Goal: Transaction & Acquisition: Purchase product/service

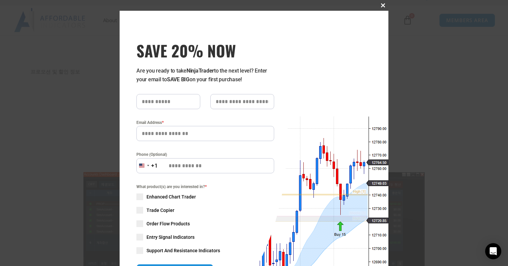
click at [381, 4] on span "SAVE 20% NOW popup" at bounding box center [382, 5] width 11 height 4
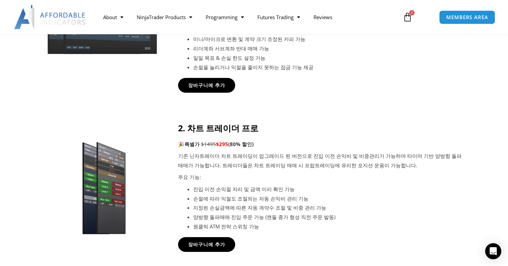
scroll to position [304, 0]
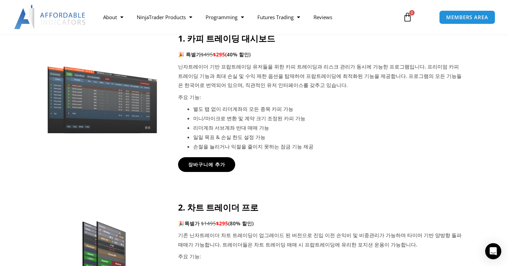
click at [312, 65] on p "닌자트레이더 기반 프랍트레이딩 유저들을 위한 카피 트레이딩과 리스크 관리가 동시에 가능한 프로그램입니다. 프리미엄 카피 트레이딩 기능과 최대 …" at bounding box center [321, 76] width 286 height 28
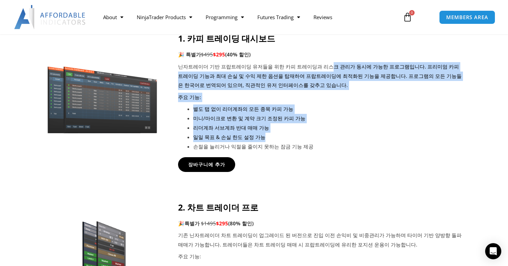
drag, startPoint x: 312, startPoint y: 65, endPoint x: 335, endPoint y: 141, distance: 78.6
click at [335, 141] on div "1. 카피 트레이딩 대시보드 🎉 특별가 $495 $295 (40% 할인) 닌자트레이더 기반 프랍트레이딩 유저들을 위한 카피 트레이딩과 리스크 …" at bounding box center [321, 92] width 286 height 118
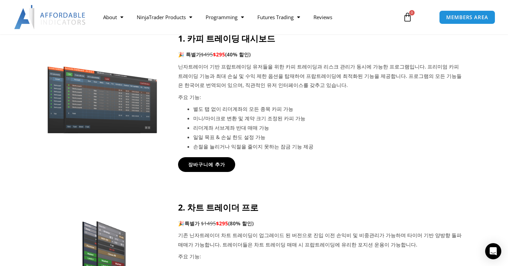
click at [338, 165] on div "장바구니에 추가" at bounding box center [321, 164] width 286 height 15
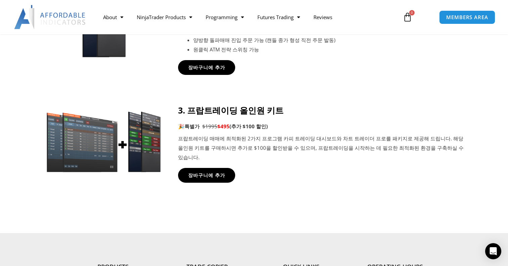
scroll to position [561, 0]
click at [249, 114] on strong "3. 프랍트레이딩 올인원 키트" at bounding box center [230, 109] width 105 height 11
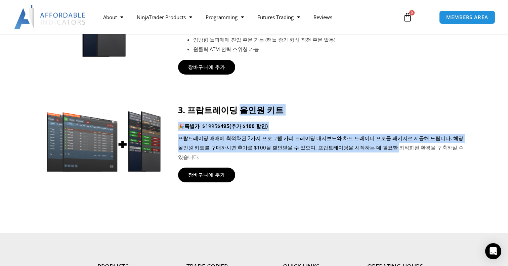
drag, startPoint x: 249, startPoint y: 114, endPoint x: 336, endPoint y: 149, distance: 94.3
click at [336, 149] on div "3. 프랍트레이딩 올인원 키트 🎉 특별가 $1995 $495 (추가 $100 할인) 프랍트레이딩 매매에 최적화된 2가지 프로그램 카피 트레이딩…" at bounding box center [321, 133] width 286 height 57
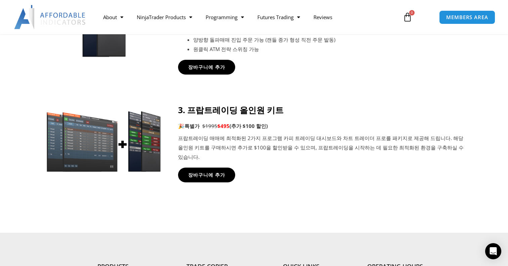
click at [357, 148] on p "프랍트레이딩 매매에 최적화된 2가지 프로그램 카피 트레이딩 대시보드와 차트 트레이더 프로를 패키지로 제공해 드립니다. 해당 올인원 키트를 구매…" at bounding box center [321, 148] width 286 height 28
click at [261, 137] on p "프랍트레이딩 매매에 최적화된 2가지 프로그램 카피 트레이딩 대시보드와 차트 트레이더 프로를 패키지로 제공해 드립니다. 해당 올인원 키트를 구매…" at bounding box center [321, 148] width 286 height 28
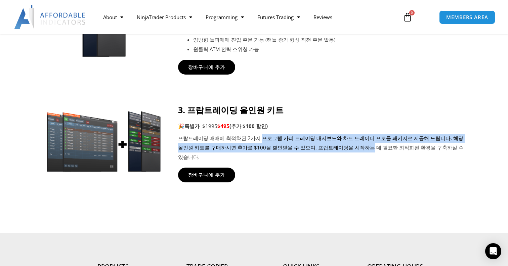
drag, startPoint x: 261, startPoint y: 137, endPoint x: 311, endPoint y: 152, distance: 52.3
click at [311, 152] on p "프랍트레이딩 매매에 최적화된 2가지 프로그램 카피 트레이딩 대시보드와 차트 트레이더 프로를 패키지로 제공해 드립니다. 해당 올인원 키트를 구매…" at bounding box center [321, 148] width 286 height 28
click at [338, 143] on p "프랍트레이딩 매매에 최적화된 2가지 프로그램 카피 트레이딩 대시보드와 차트 트레이더 프로를 패키지로 제공해 드립니다. 해당 올인원 키트를 구매…" at bounding box center [321, 148] width 286 height 28
drag, startPoint x: 334, startPoint y: 147, endPoint x: 304, endPoint y: 138, distance: 31.8
click at [304, 138] on p "프랍트레이딩 매매에 최적화된 2가지 프로그램 카피 트레이딩 대시보드와 차트 트레이더 프로를 패키지로 제공해 드립니다. 해당 올인원 키트를 구매…" at bounding box center [321, 148] width 286 height 28
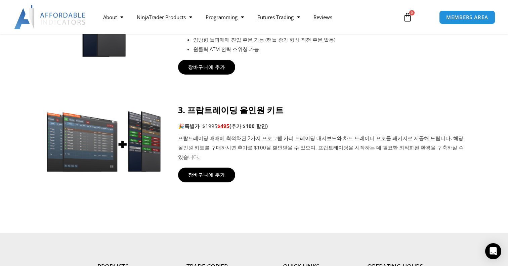
click at [283, 139] on p "프랍트레이딩 매매에 최적화된 2가지 프로그램 카피 트레이딩 대시보드와 차트 트레이더 프로를 패키지로 제공해 드립니다. 해당 올인원 키트를 구매…" at bounding box center [321, 148] width 286 height 28
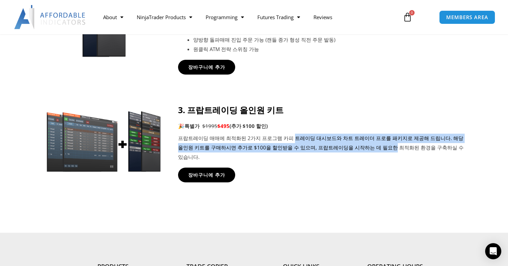
drag, startPoint x: 283, startPoint y: 139, endPoint x: 332, endPoint y: 151, distance: 50.3
click at [332, 151] on p "프랍트레이딩 매매에 최적화된 2가지 프로그램 카피 트레이딩 대시보드와 차트 트레이더 프로를 패키지로 제공해 드립니다. 해당 올인원 키트를 구매…" at bounding box center [321, 148] width 286 height 28
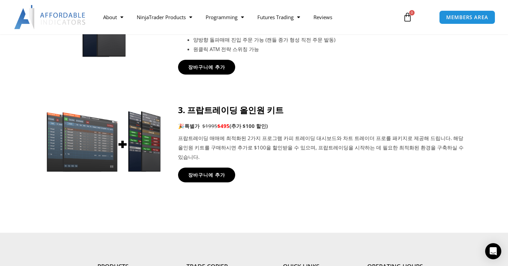
click at [347, 148] on p "프랍트레이딩 매매에 최적화된 2가지 프로그램 카피 트레이딩 대시보드와 차트 트레이더 프로를 패키지로 제공해 드립니다. 해당 올인원 키트를 구매…" at bounding box center [321, 148] width 286 height 28
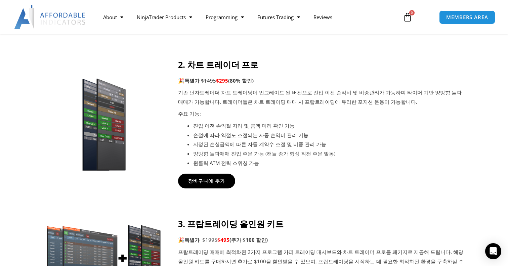
scroll to position [446, 0]
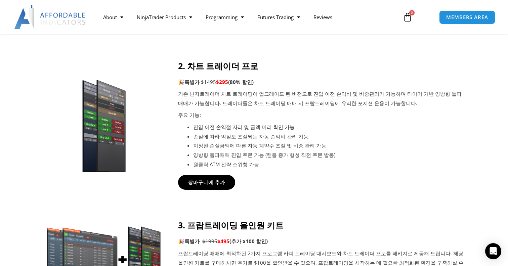
click at [276, 91] on p "기존 닌자트레이더 차트 트레이딩이 업그레이드 된 버전으로 진입 이전 손익비 및 비중관리가 가능하며 타이머 기반 양방향 돌파매매가 가능합니다. …" at bounding box center [321, 98] width 286 height 19
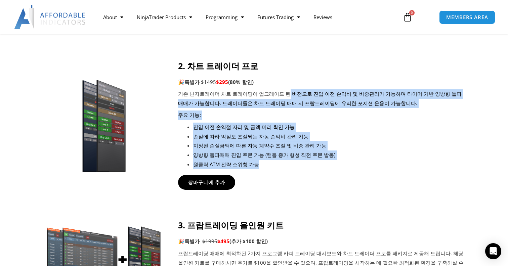
drag, startPoint x: 276, startPoint y: 91, endPoint x: 328, endPoint y: 163, distance: 88.3
click at [328, 163] on div "2. 차트 트레이더 프로 🎉 특별가 $1495 $295 (80% 할인) 기존 닌자트레이더 차트 트레이딩이 업그레이드 된 버전으로 진입 이전 손…" at bounding box center [321, 115] width 286 height 108
click at [328, 163] on li "원클릭 ATM 전략 스위칭 가능" at bounding box center [328, 164] width 271 height 9
drag, startPoint x: 328, startPoint y: 163, endPoint x: 288, endPoint y: 95, distance: 78.7
click at [288, 95] on div "2. 차트 트레이더 프로 🎉 특별가 $1495 $295 (80% 할인) 기존 닌자트레이더 차트 트레이딩이 업그레이드 된 버전으로 진입 이전 손…" at bounding box center [321, 115] width 286 height 108
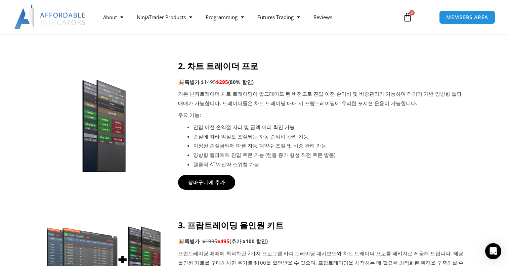
click at [266, 91] on p "기존 닌자트레이더 차트 트레이딩이 업그레이드 된 버전으로 진입 이전 손익비 및 비중관리가 가능하며 타이머 기반 양방향 돌파매매가 가능합니다. …" at bounding box center [321, 98] width 286 height 19
click at [277, 15] on link "Futures Trading" at bounding box center [278, 16] width 56 height 15
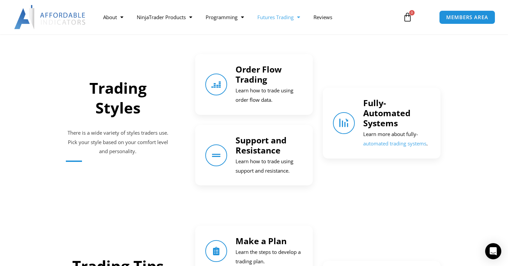
scroll to position [665, 0]
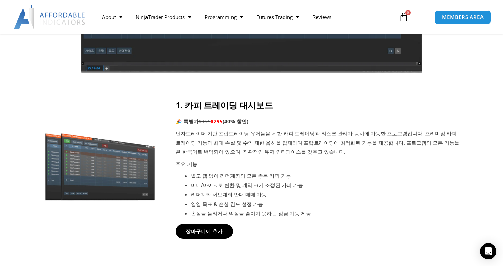
scroll to position [236, 0]
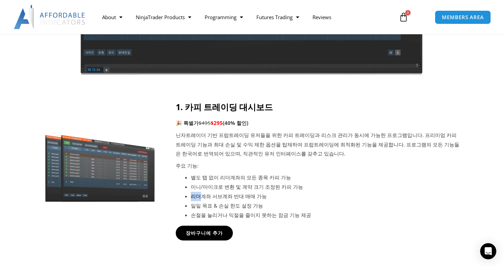
drag, startPoint x: 0, startPoint y: 0, endPoint x: 201, endPoint y: 200, distance: 283.5
click at [201, 200] on li "리더계좌 서브계좌 반대 매매 가능" at bounding box center [326, 196] width 271 height 9
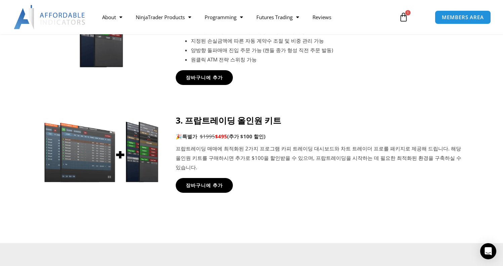
scroll to position [541, 0]
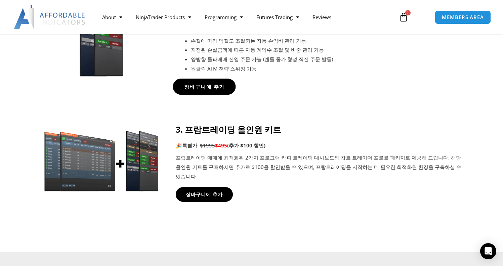
click at [206, 91] on link "장바구니에 추가" at bounding box center [204, 87] width 63 height 16
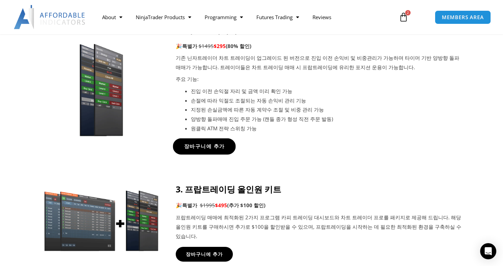
scroll to position [480, 0]
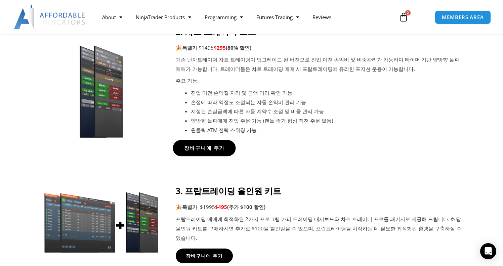
click at [208, 148] on span "장바구니에 추가" at bounding box center [204, 148] width 41 height 5
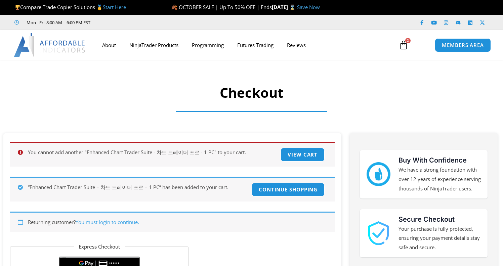
select select "**"
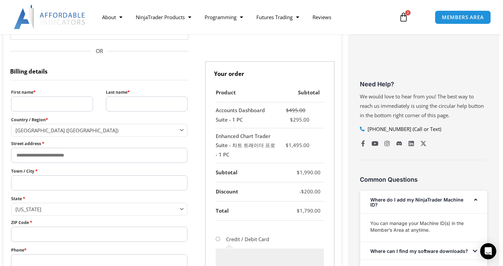
scroll to position [258, 0]
drag, startPoint x: 232, startPoint y: 135, endPoint x: 242, endPoint y: 162, distance: 28.3
click at [242, 162] on td "Enhanced Chart Trader Suite - 차트 트레이더 프로 - 1 PC" at bounding box center [247, 145] width 63 height 35
click at [260, 156] on td "Enhanced Chart Trader Suite - 차트 트레이더 프로 - 1 PC" at bounding box center [247, 145] width 63 height 35
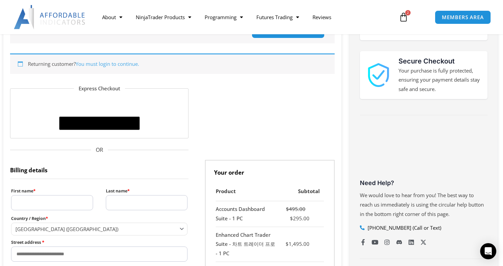
scroll to position [152, 0]
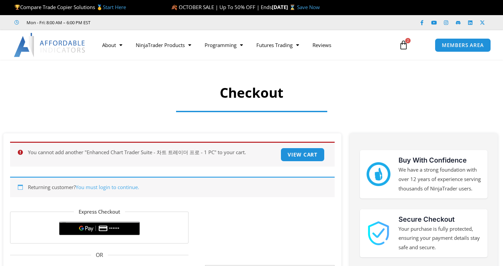
select select "**"
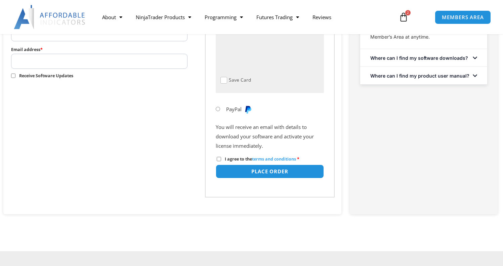
scroll to position [503, 0]
